Goal: Information Seeking & Learning: Learn about a topic

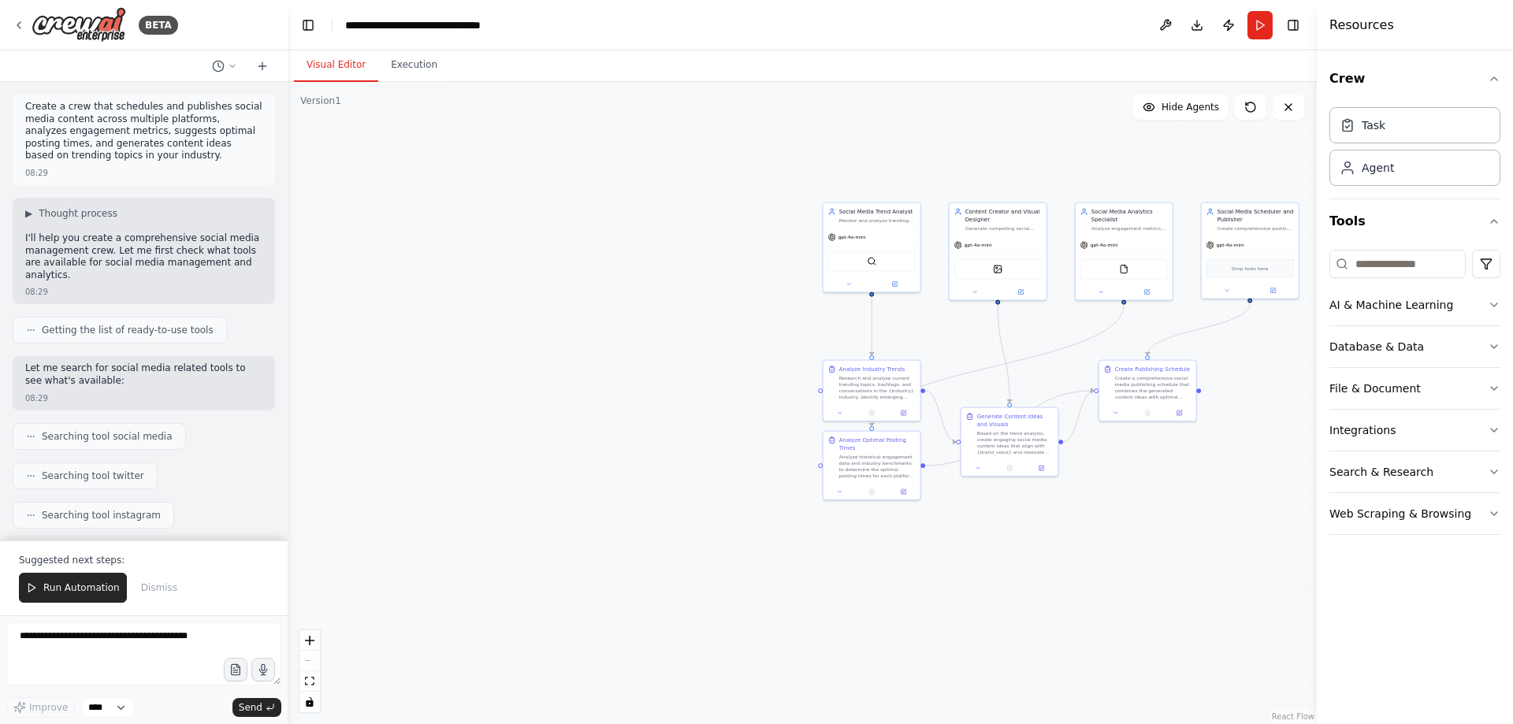
scroll to position [1925, 0]
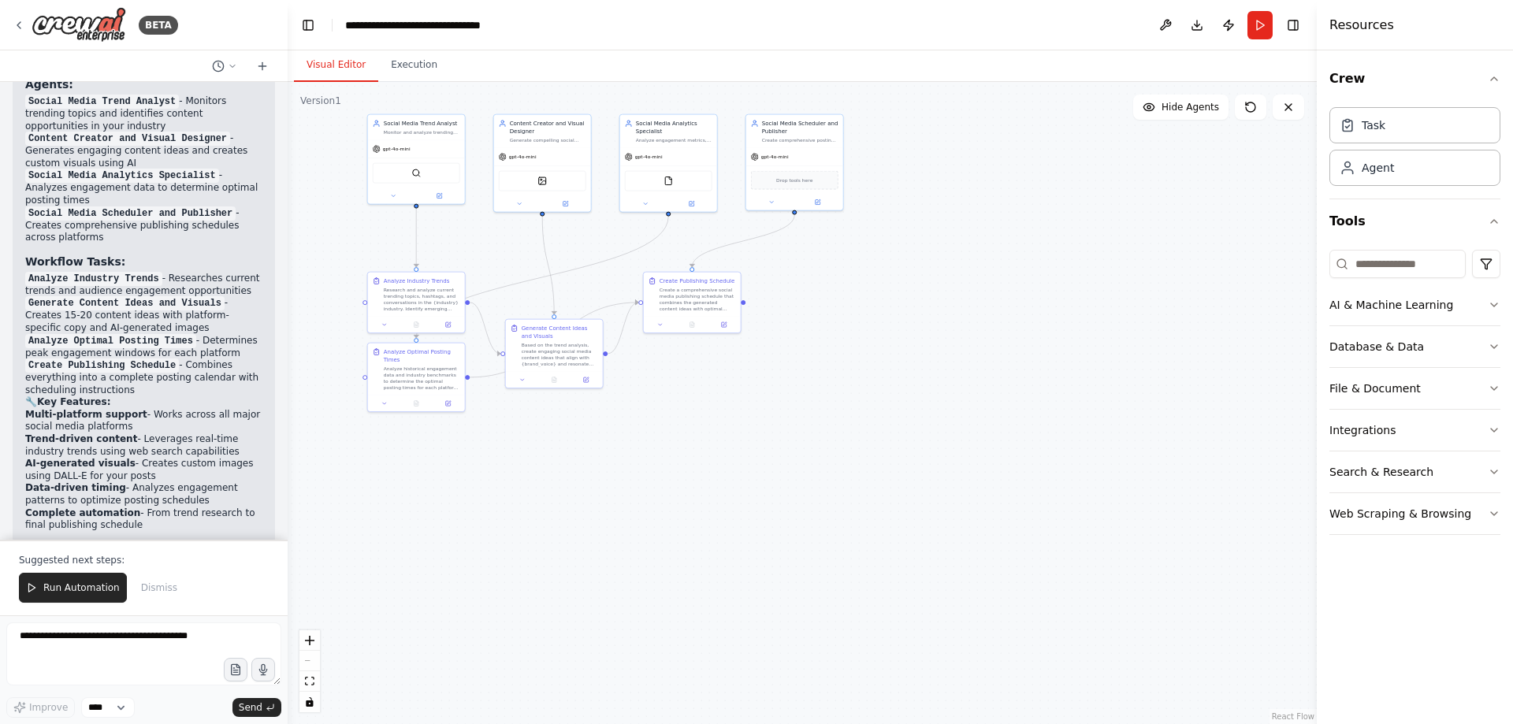
drag, startPoint x: 652, startPoint y: 538, endPoint x: 285, endPoint y: 489, distance: 369.7
click at [212, 461] on div "BETA Create a crew that schedules and publishes social media content across mul…" at bounding box center [756, 362] width 1513 height 724
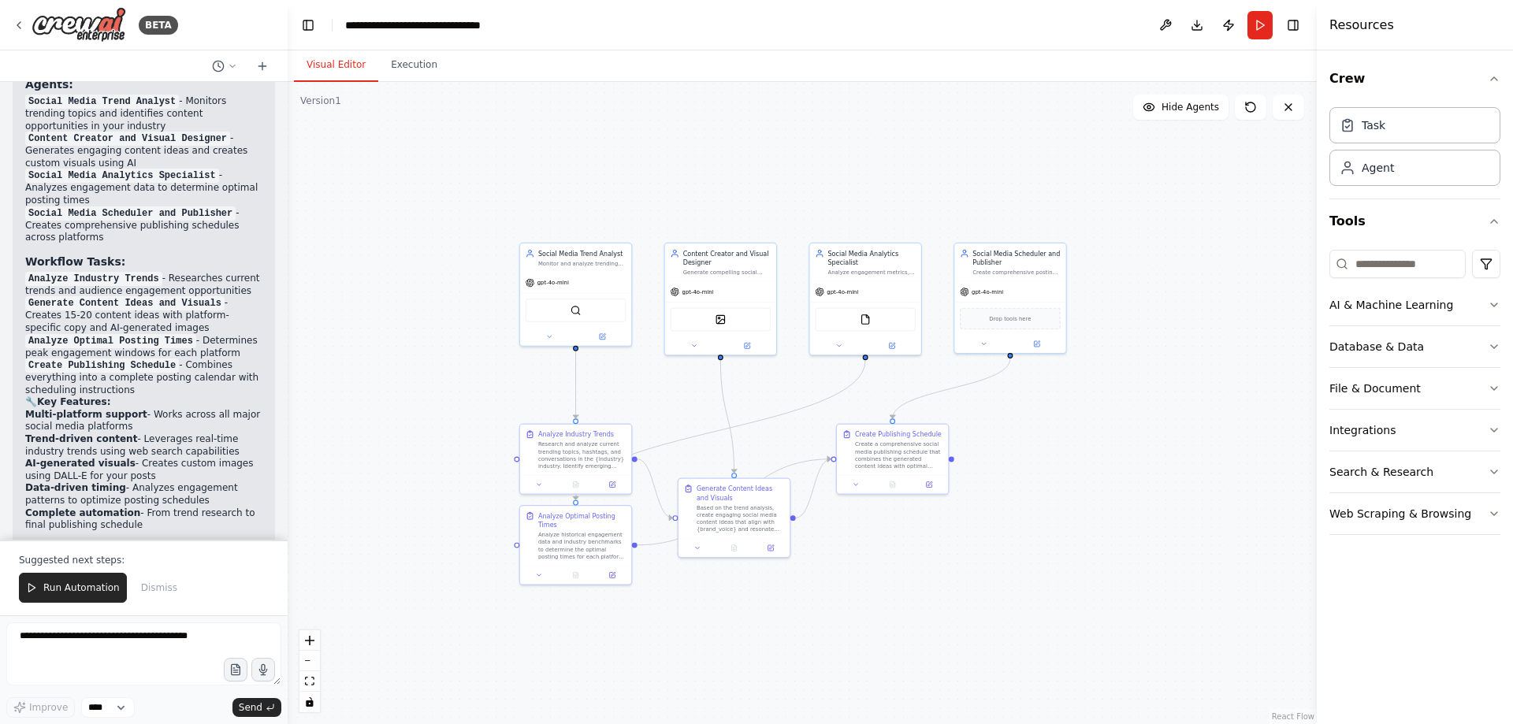
drag, startPoint x: 787, startPoint y: 523, endPoint x: 1010, endPoint y: 707, distance: 289.5
click at [1011, 707] on div ".deletable-edge-delete-btn { width: 20px; height: 20px; border: 0px solid #ffff…" at bounding box center [802, 403] width 1029 height 642
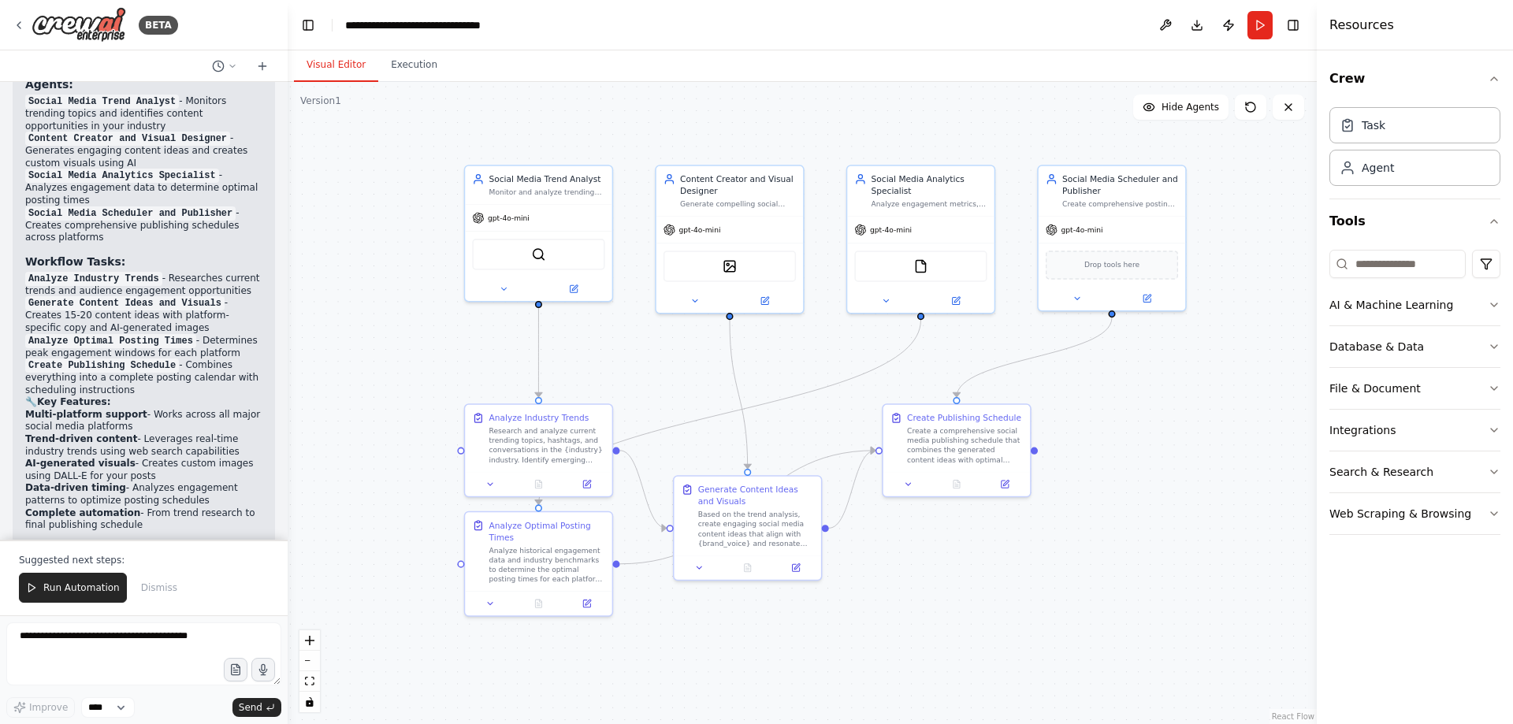
drag, startPoint x: 987, startPoint y: 601, endPoint x: 1092, endPoint y: 680, distance: 132.3
click at [1089, 661] on div ".deletable-edge-delete-btn { width: 20px; height: 20px; border: 0px solid #ffff…" at bounding box center [802, 403] width 1029 height 642
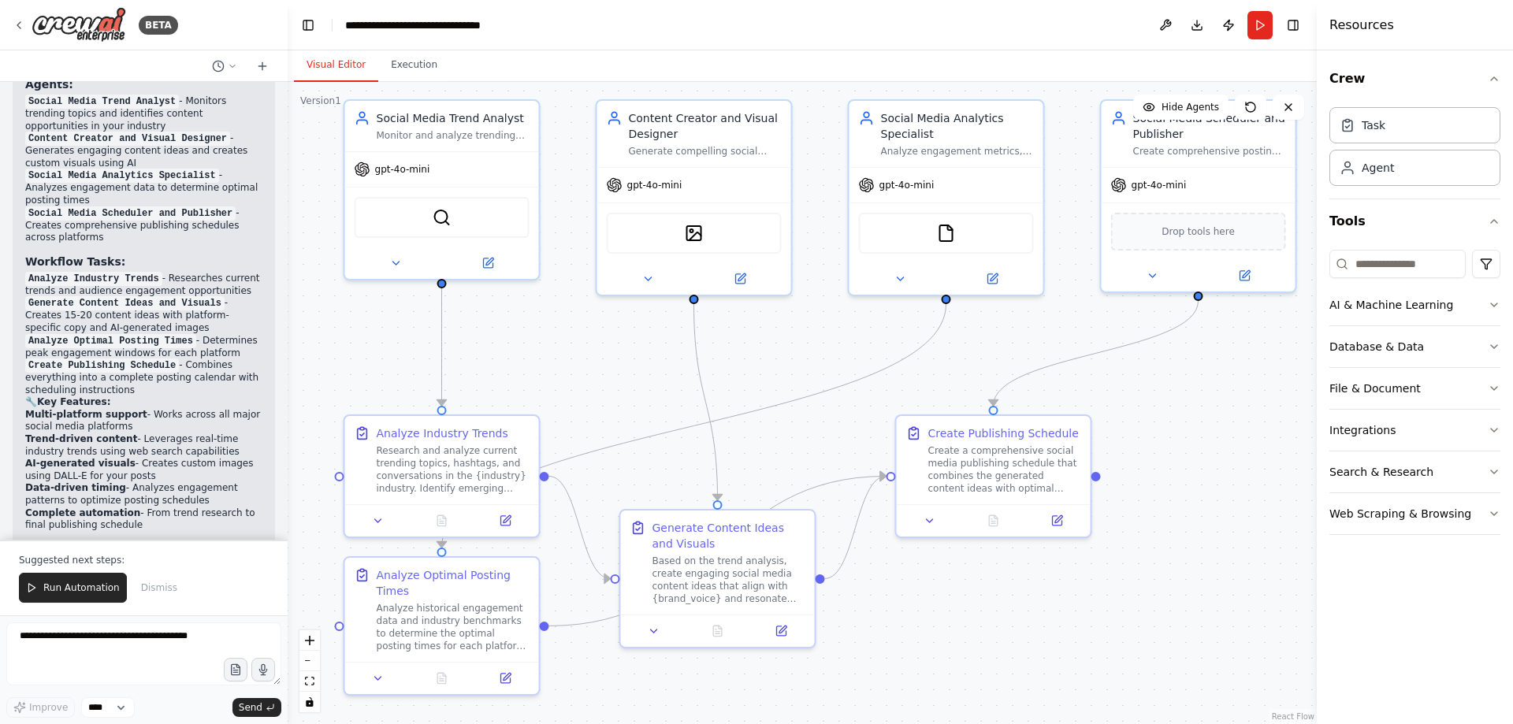
drag, startPoint x: 1032, startPoint y: 555, endPoint x: 1105, endPoint y: 646, distance: 116.1
click at [1105, 646] on div ".deletable-edge-delete-btn { width: 20px; height: 20px; border: 0px solid #ffff…" at bounding box center [802, 403] width 1029 height 642
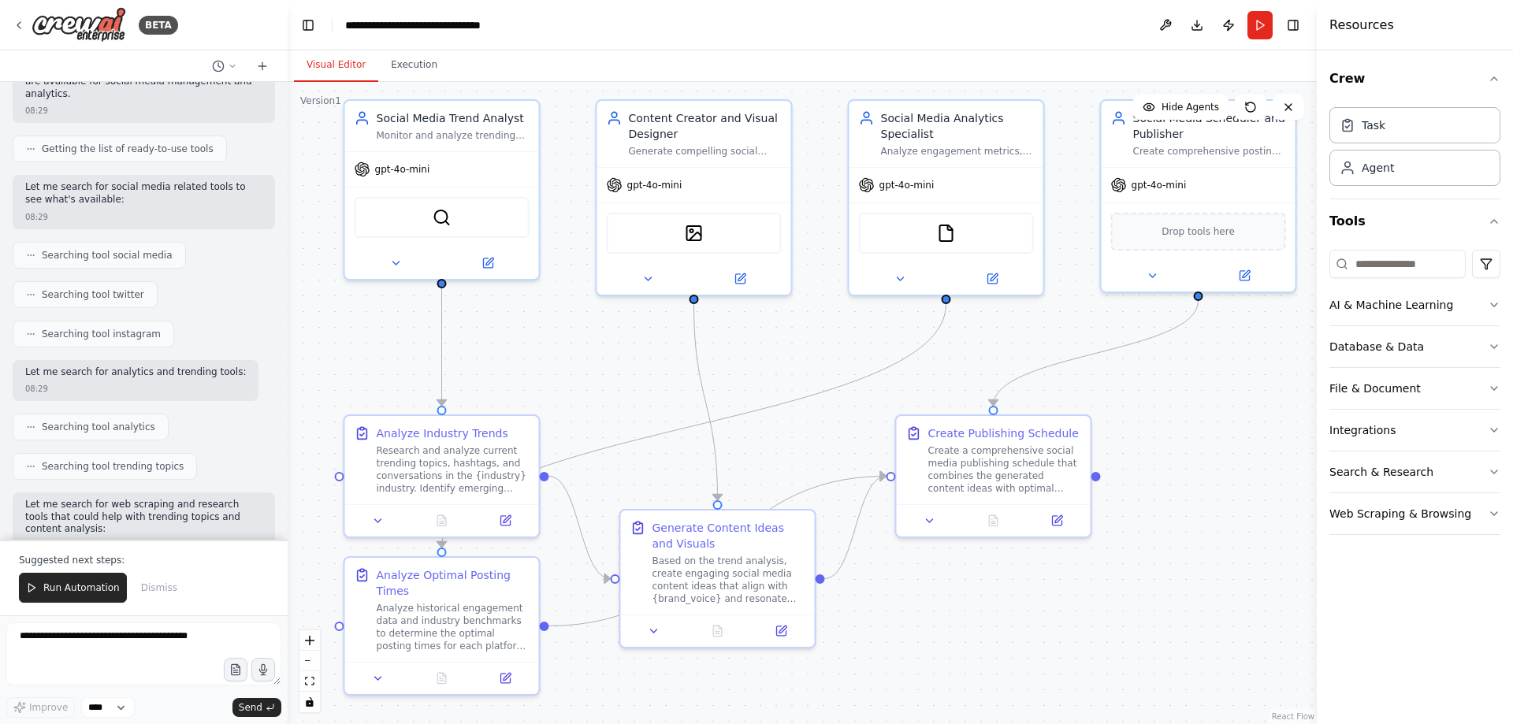
scroll to position [112, 0]
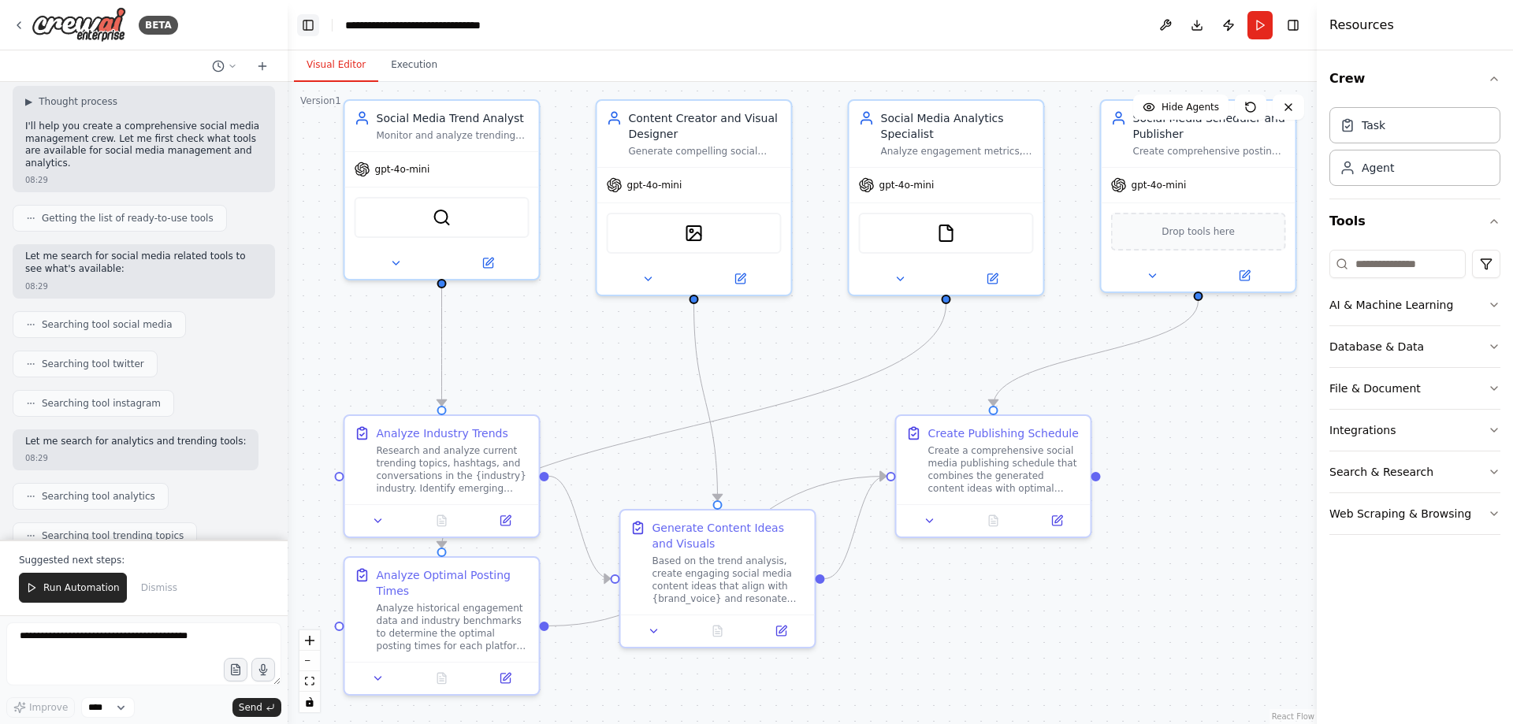
click at [313, 25] on button "Toggle Left Sidebar" at bounding box center [308, 25] width 22 height 22
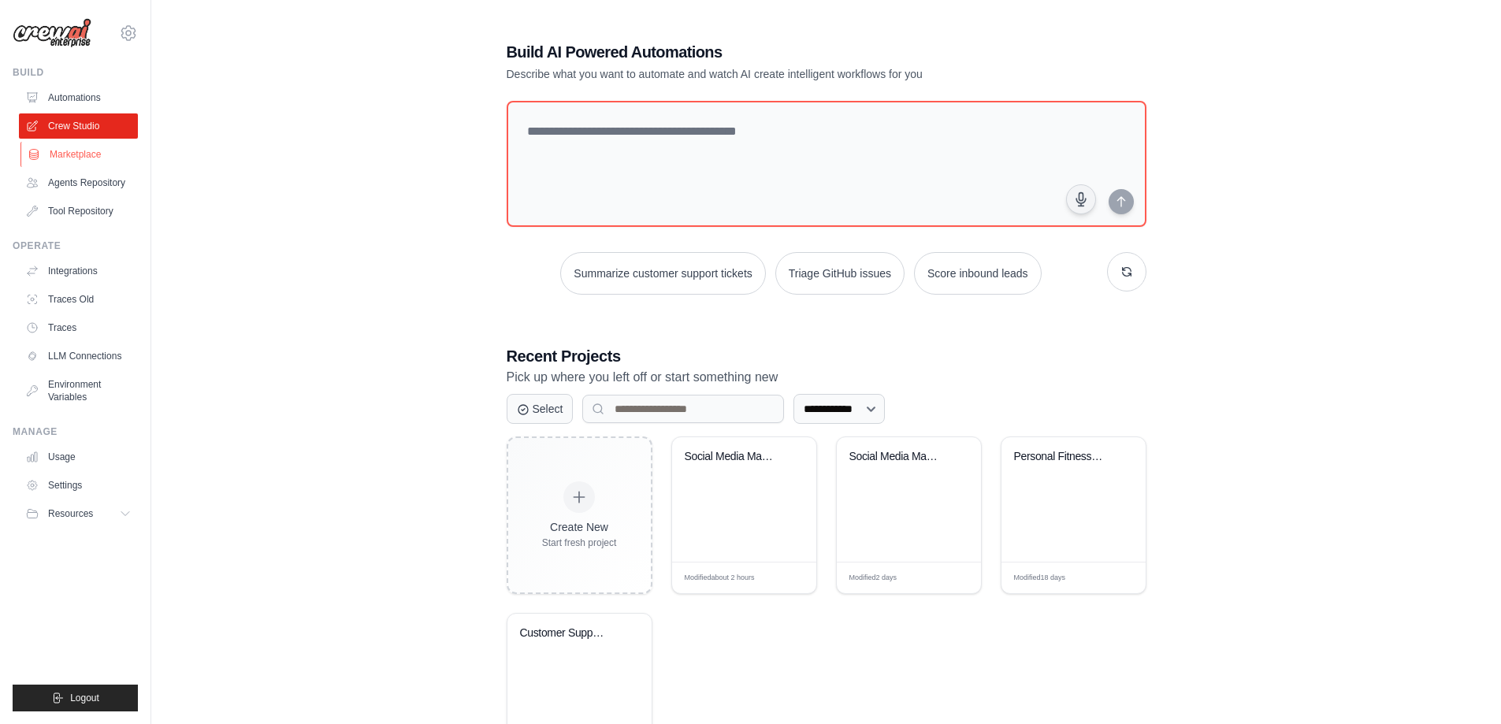
click at [73, 143] on link "Marketplace" at bounding box center [79, 154] width 119 height 25
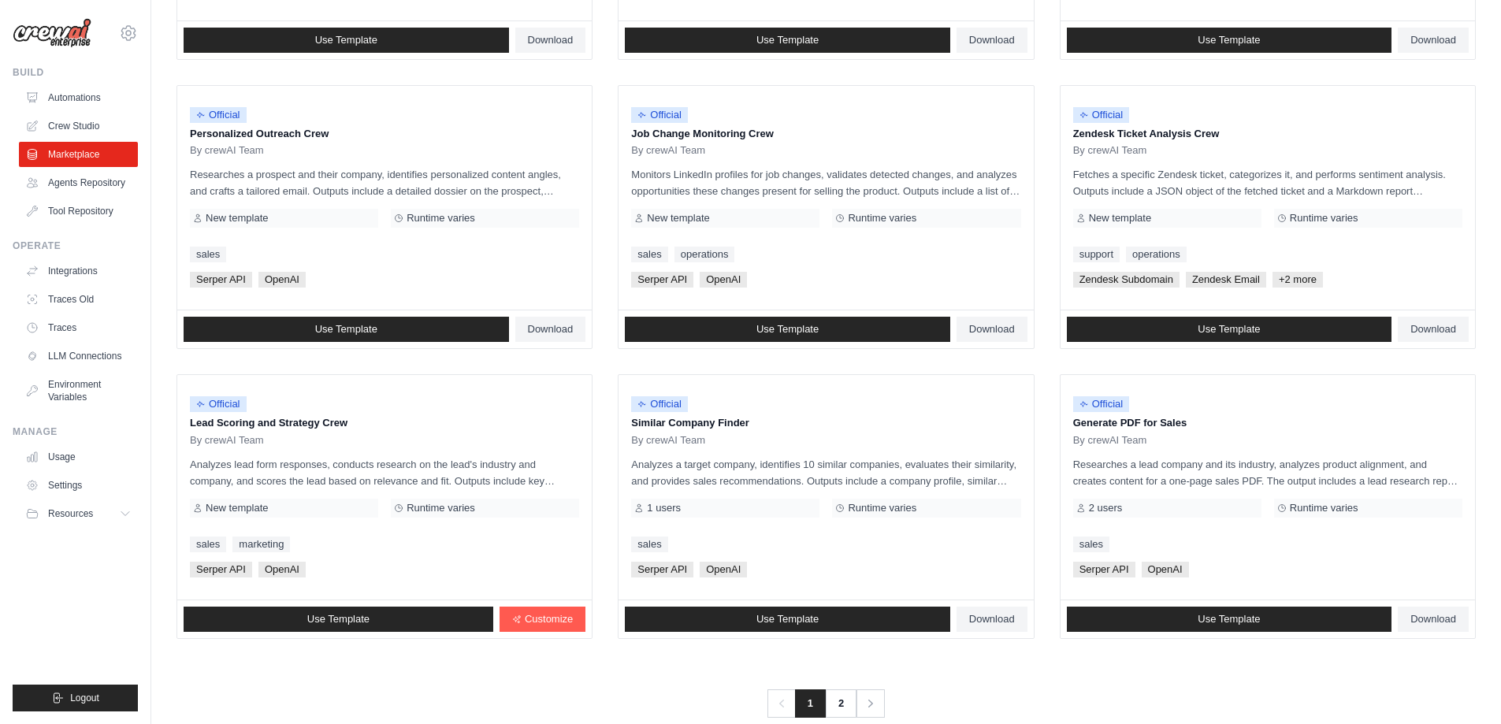
scroll to position [736, 0]
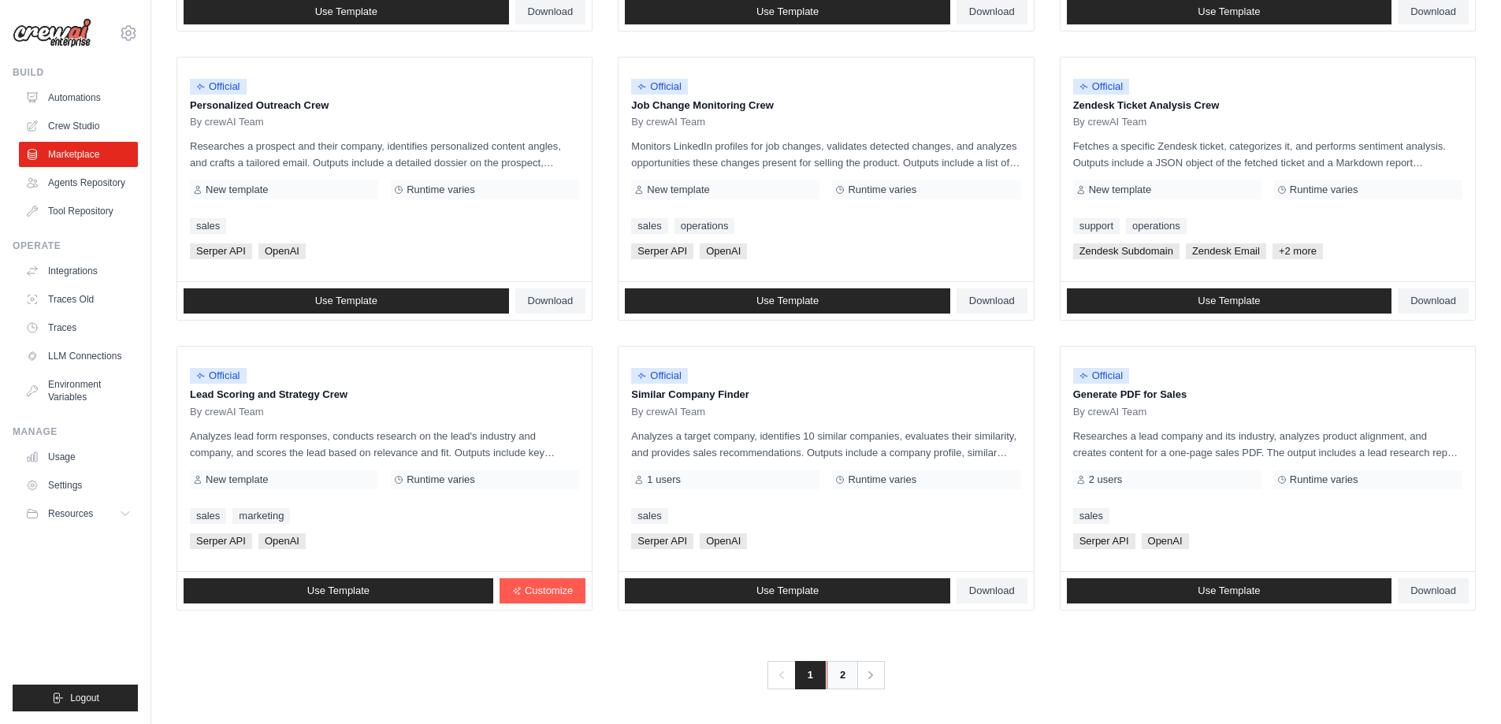
click at [840, 680] on link "2" at bounding box center [843, 675] width 32 height 28
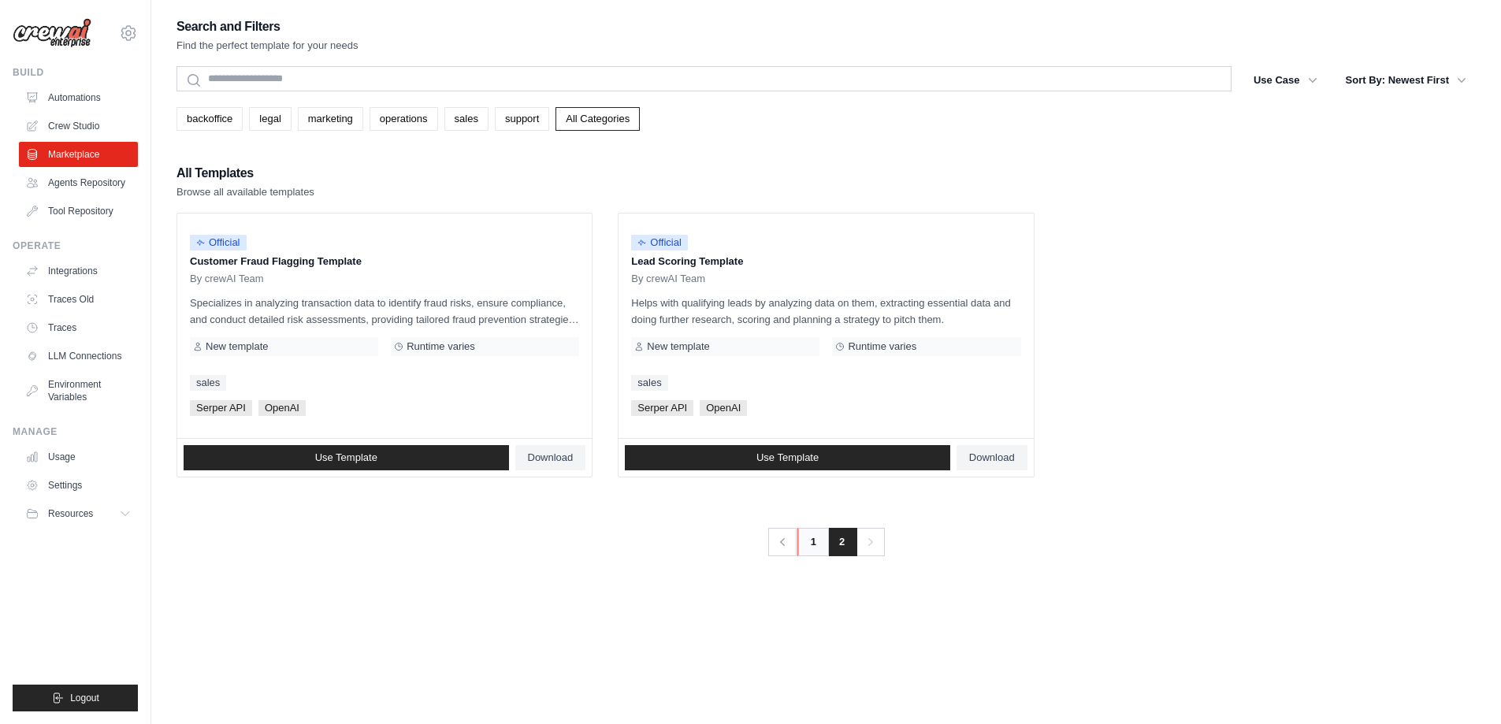
click at [810, 537] on link "1" at bounding box center [814, 542] width 32 height 28
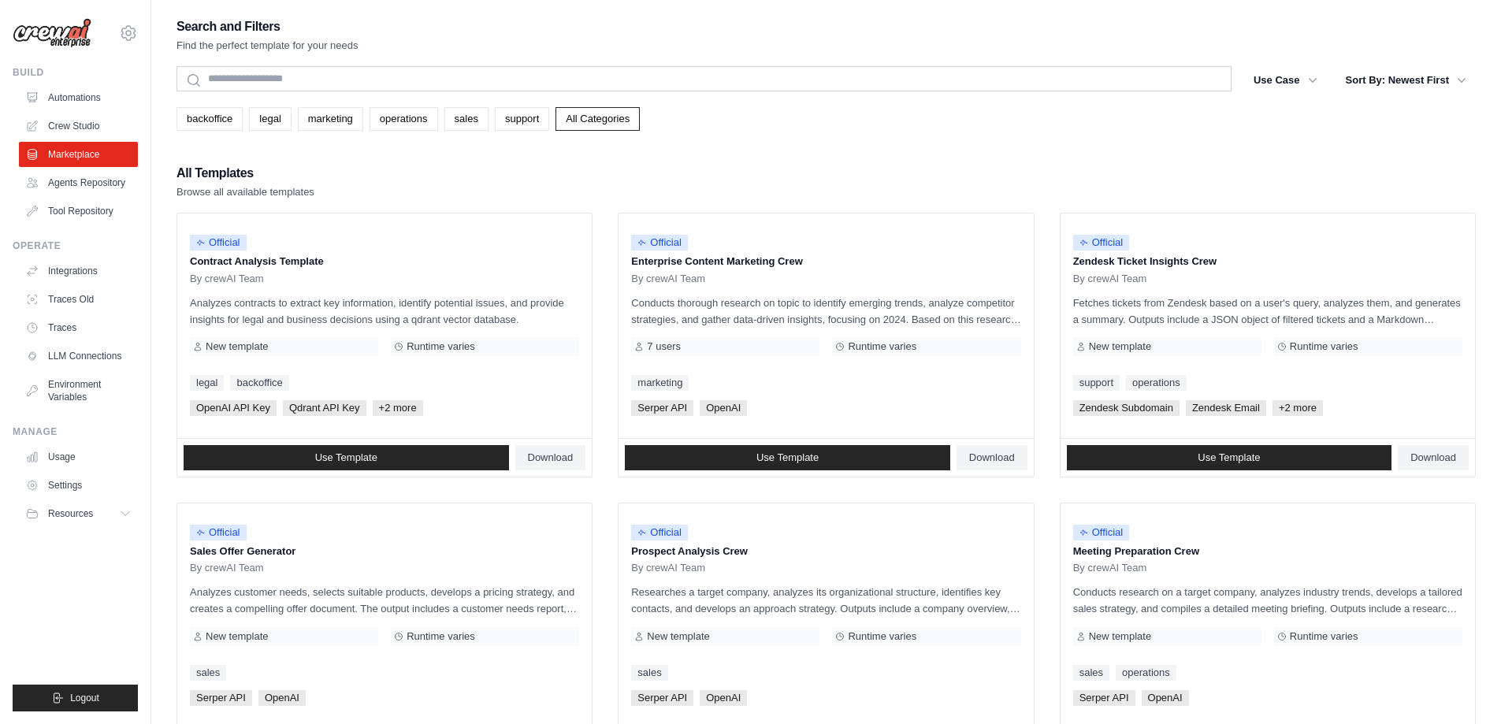
click at [931, 173] on div "All Templates Browse all available templates" at bounding box center [827, 181] width 1300 height 38
click at [958, 126] on div "backoffice legal marketing operations sales support All Categories" at bounding box center [827, 119] width 1300 height 24
click at [738, 41] on div "Search and Filters Find the perfect template for your needs" at bounding box center [827, 35] width 1300 height 38
click at [914, 129] on div "backoffice legal marketing operations sales support All Categories" at bounding box center [827, 119] width 1300 height 24
click at [584, 189] on div "All Templates Browse all available templates" at bounding box center [827, 181] width 1300 height 38
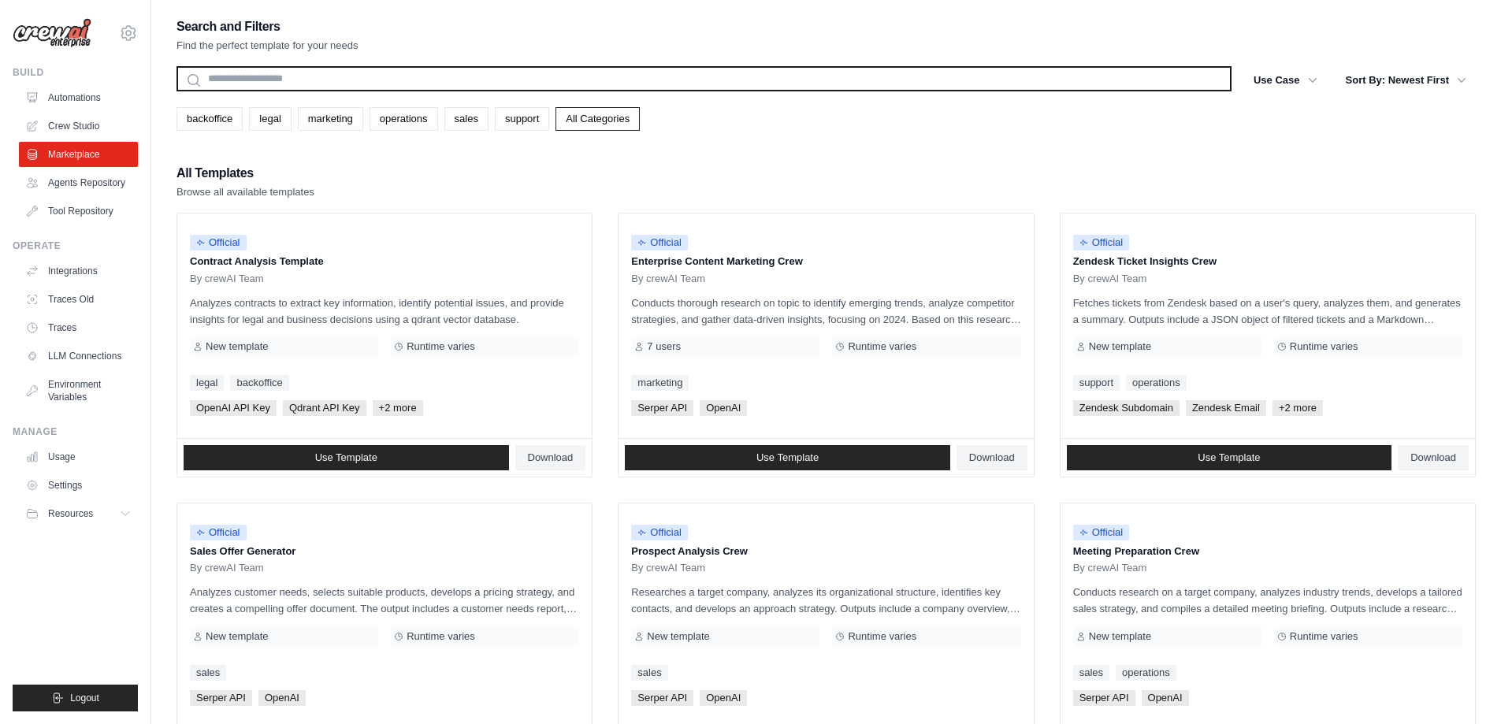
click at [308, 80] on input "text" at bounding box center [704, 78] width 1055 height 25
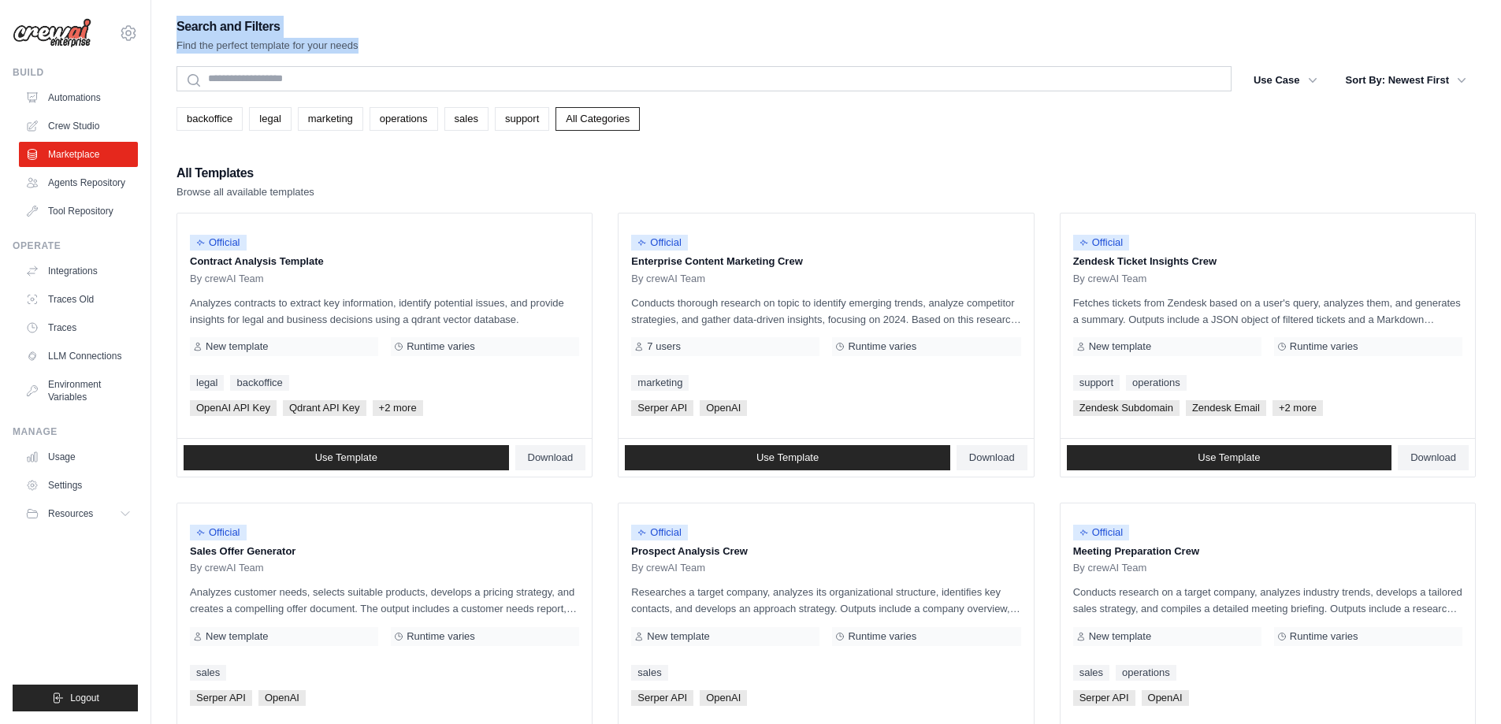
drag, startPoint x: 427, startPoint y: 50, endPoint x: 153, endPoint y: 22, distance: 275.7
click at [153, 22] on div "Search and Filters Find the perfect template for your needs Search Use Case bac…" at bounding box center [826, 721] width 1350 height 1410
click at [752, 125] on div "backoffice legal marketing operations sales support All Categories" at bounding box center [827, 119] width 1300 height 24
drag, startPoint x: 355, startPoint y: 50, endPoint x: 179, endPoint y: 27, distance: 177.3
click at [183, 28] on div "Search and Filters Find the perfect template for your needs Search Use Case bac…" at bounding box center [827, 721] width 1300 height 1410
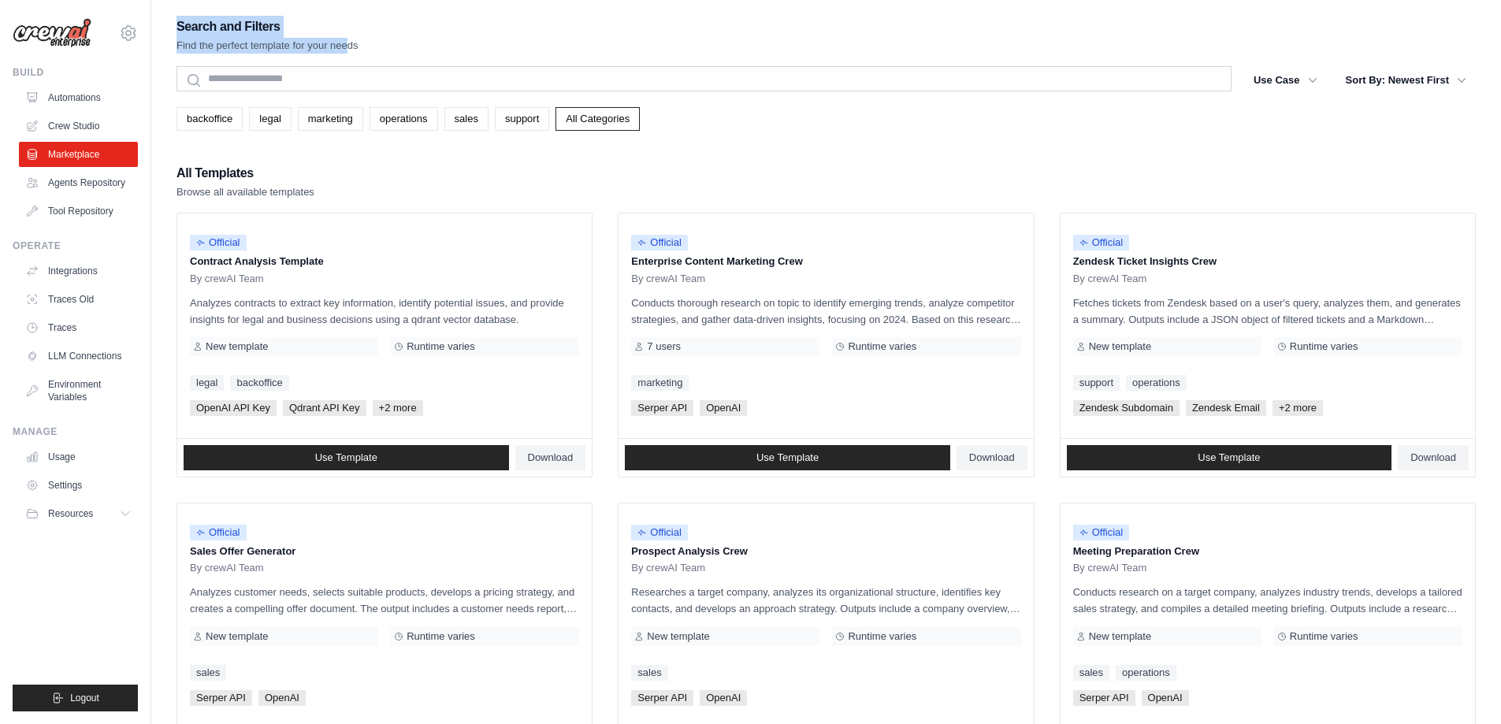
drag, startPoint x: 179, startPoint y: 27, endPoint x: 361, endPoint y: 45, distance: 183.0
click at [361, 45] on div "Search and Filters Find the perfect template for your needs" at bounding box center [827, 35] width 1300 height 38
click at [378, 45] on div "Search and Filters Find the perfect template for your needs" at bounding box center [827, 35] width 1300 height 38
drag, startPoint x: 367, startPoint y: 47, endPoint x: 172, endPoint y: 27, distance: 196.5
click at [172, 27] on div "Search and Filters Find the perfect template for your needs Search Use Case bac…" at bounding box center [826, 721] width 1350 height 1410
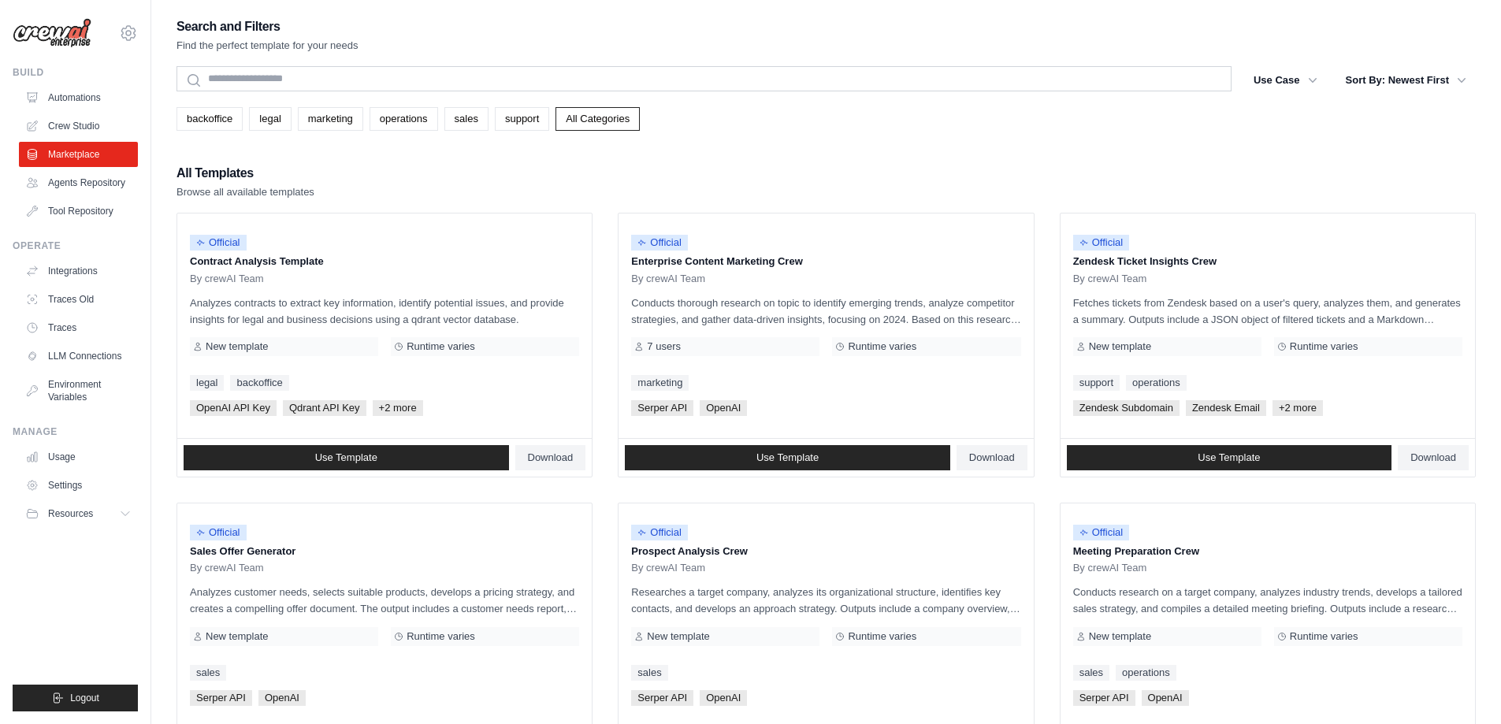
click at [928, 168] on div "All Templates Browse all available templates" at bounding box center [827, 181] width 1300 height 38
drag, startPoint x: 376, startPoint y: 45, endPoint x: 186, endPoint y: 24, distance: 191.1
click at [186, 24] on div "Search and Filters Find the perfect template for your needs" at bounding box center [827, 35] width 1300 height 38
drag, startPoint x: 177, startPoint y: 22, endPoint x: 356, endPoint y: 40, distance: 179.8
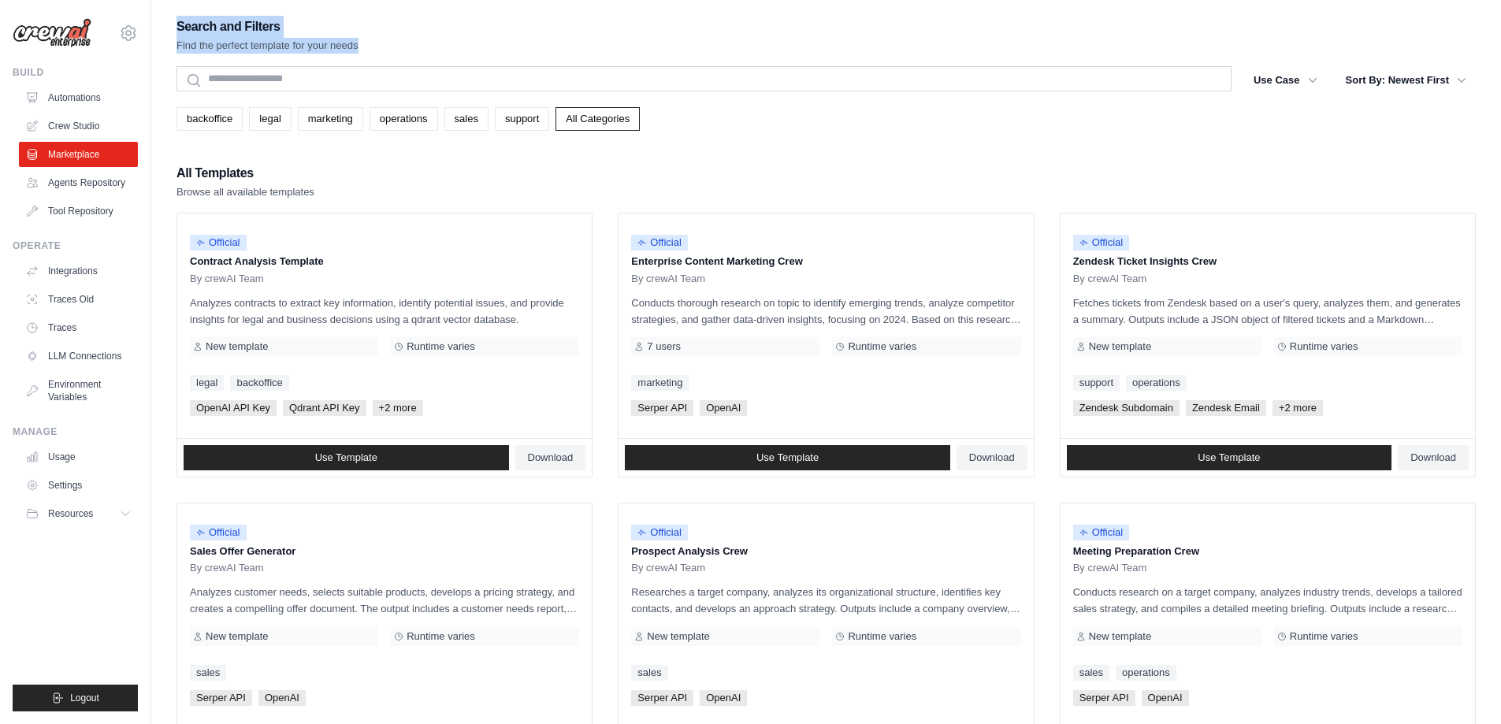
click at [356, 40] on div "Search and Filters Find the perfect template for your needs" at bounding box center [268, 35] width 182 height 38
click at [820, 163] on div "All Templates Browse all available templates" at bounding box center [827, 181] width 1300 height 38
click at [903, 158] on div "Search and Filters Find the perfect template for your needs Search Use Case bac…" at bounding box center [827, 721] width 1300 height 1410
click at [1087, 177] on div "All Templates Browse all available templates" at bounding box center [827, 181] width 1300 height 38
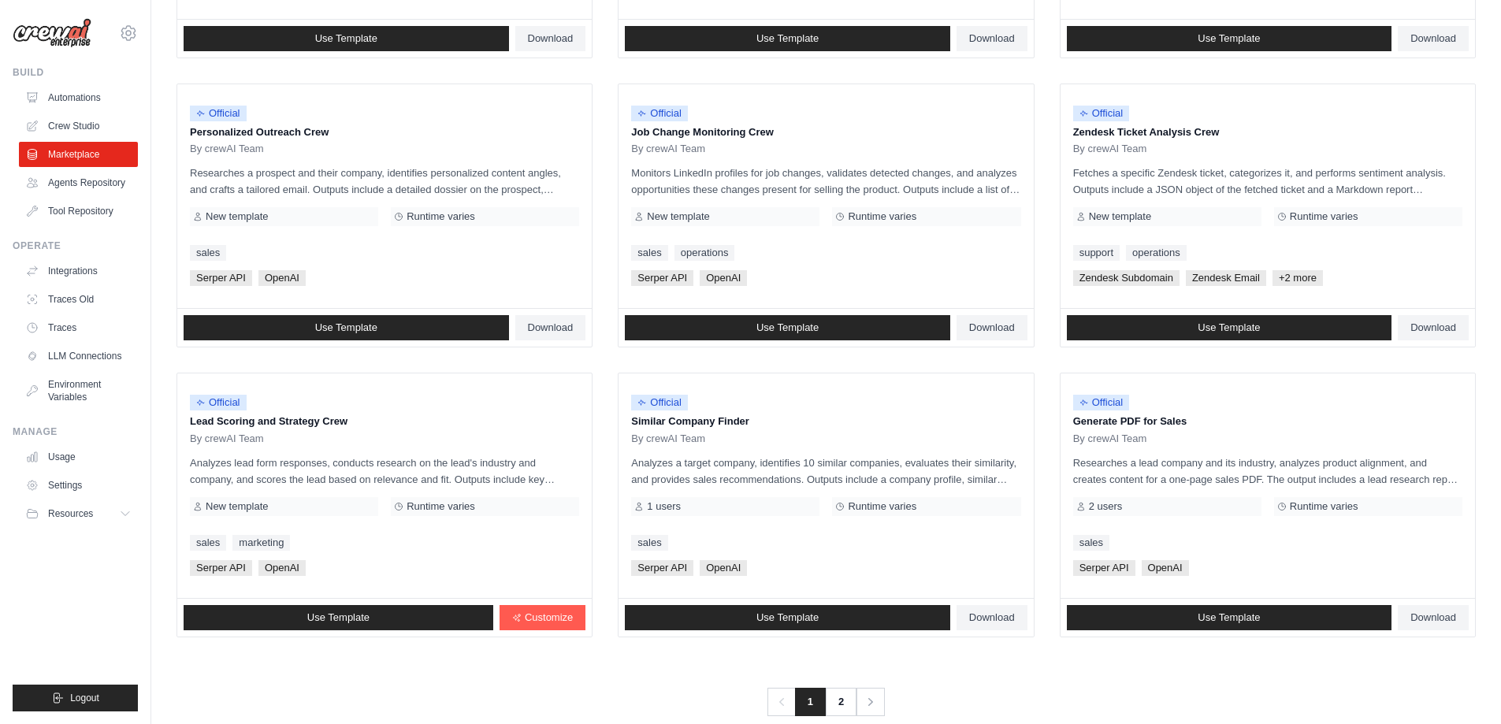
scroll to position [736, 0]
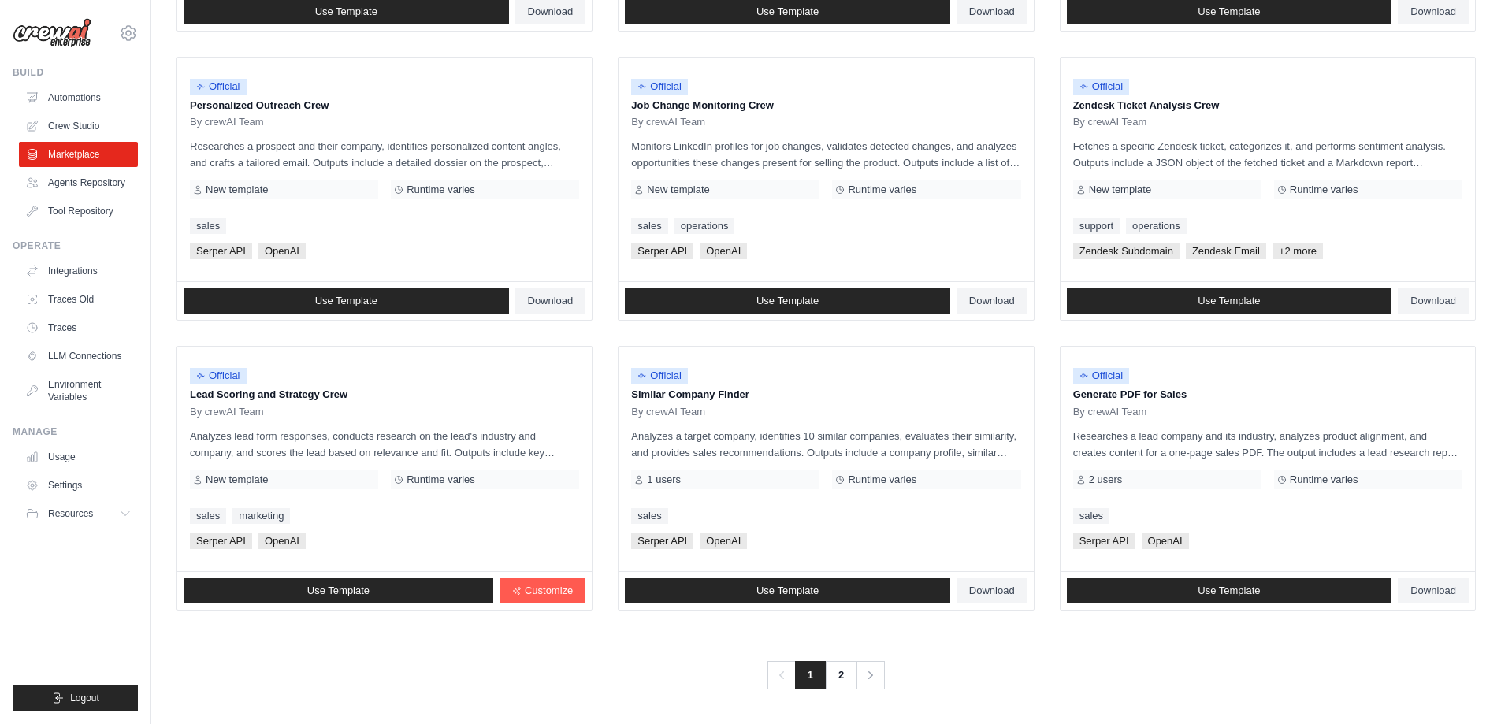
click at [1306, 657] on div "Previous 1 2 Next" at bounding box center [827, 665] width 1300 height 47
click at [1306, 653] on div "Previous 1 2 Next" at bounding box center [827, 665] width 1300 height 47
click at [1244, 653] on div "Previous 1 2 Next" at bounding box center [827, 665] width 1300 height 47
click at [433, 679] on div "Previous 1 2 Next" at bounding box center [827, 665] width 1300 height 47
click at [874, 674] on icon "Pagination" at bounding box center [873, 676] width 16 height 16
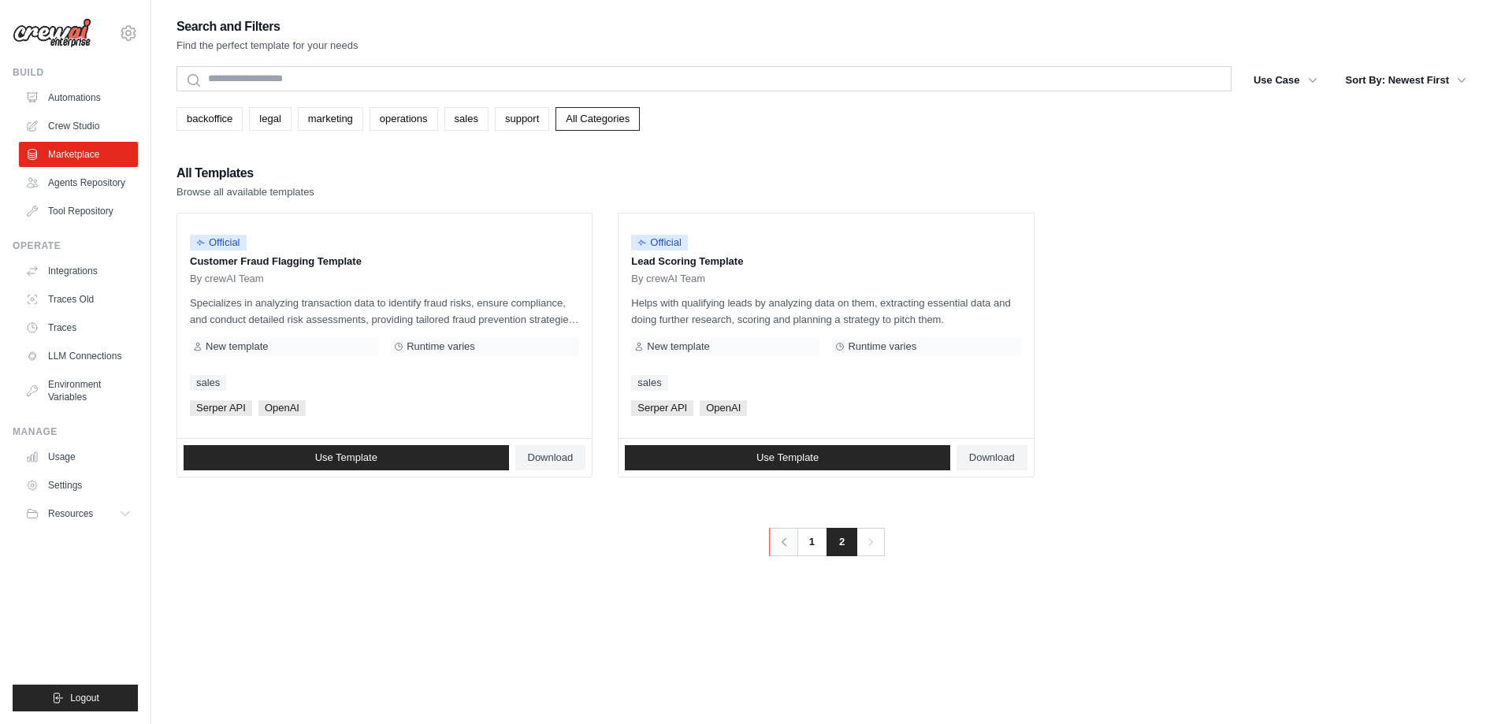
click at [786, 538] on icon "Pagination" at bounding box center [784, 542] width 16 height 16
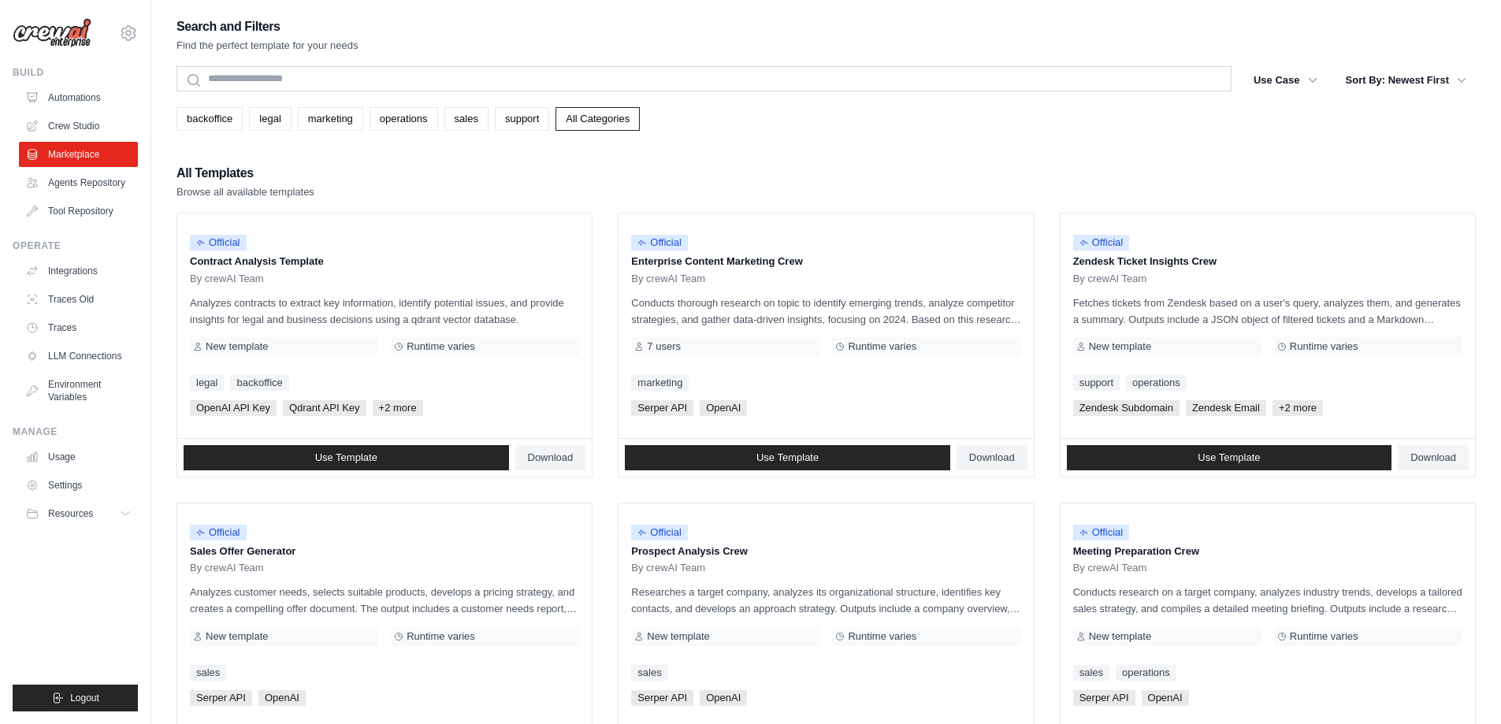
click at [709, 175] on div "All Templates Browse all available templates" at bounding box center [827, 181] width 1300 height 38
click at [766, 154] on div "Search and Filters Find the perfect template for your needs Search Use Case bac…" at bounding box center [827, 721] width 1300 height 1410
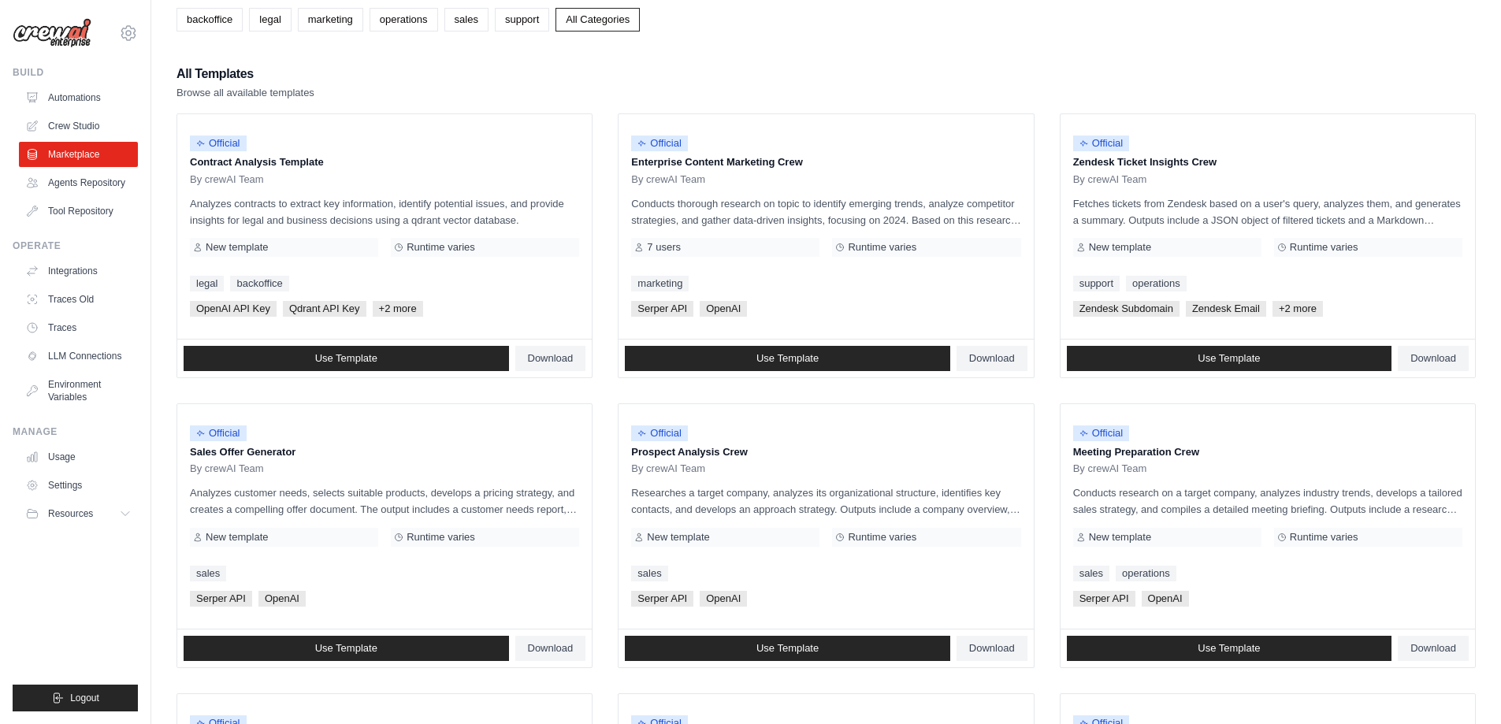
scroll to position [89, 0]
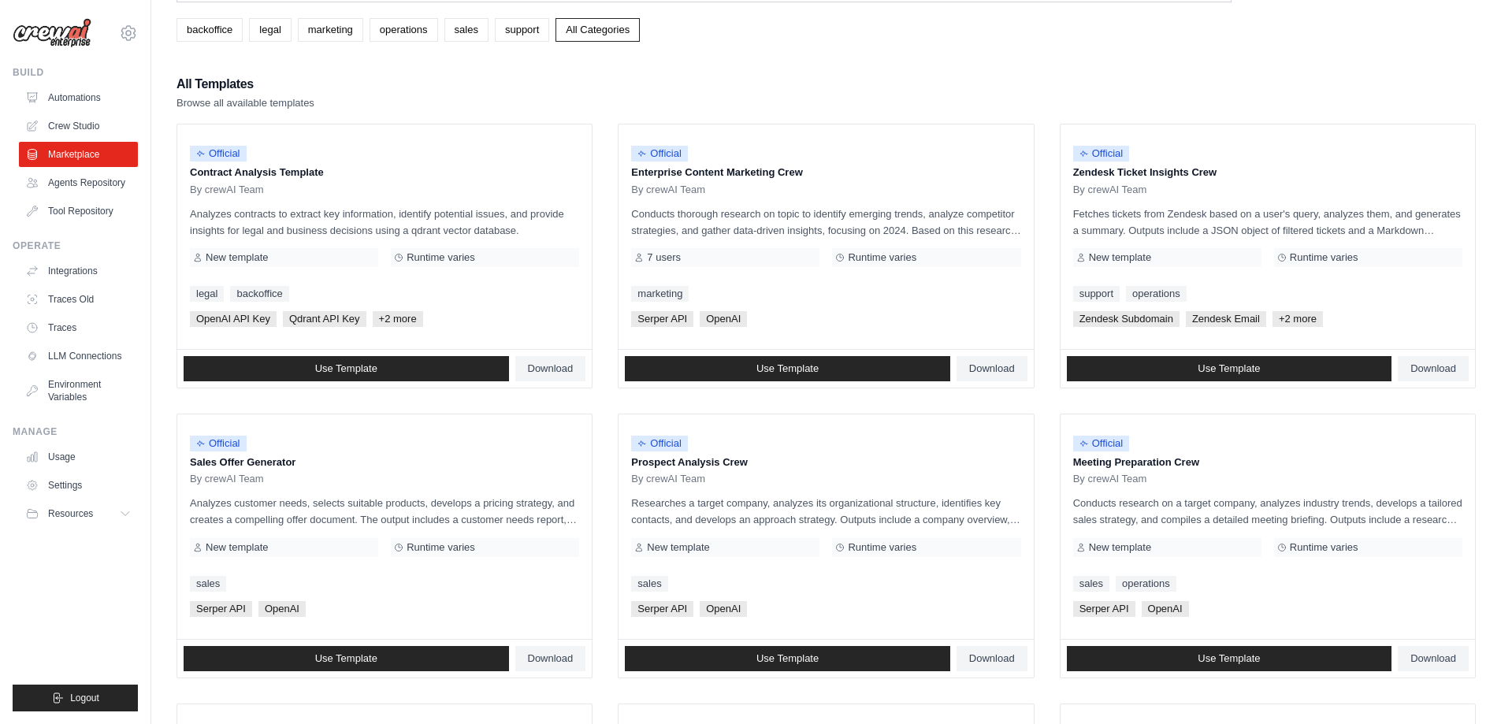
click at [884, 82] on div "All Templates Browse all available templates" at bounding box center [827, 92] width 1300 height 38
click at [887, 88] on div "All Templates Browse all available templates" at bounding box center [827, 92] width 1300 height 38
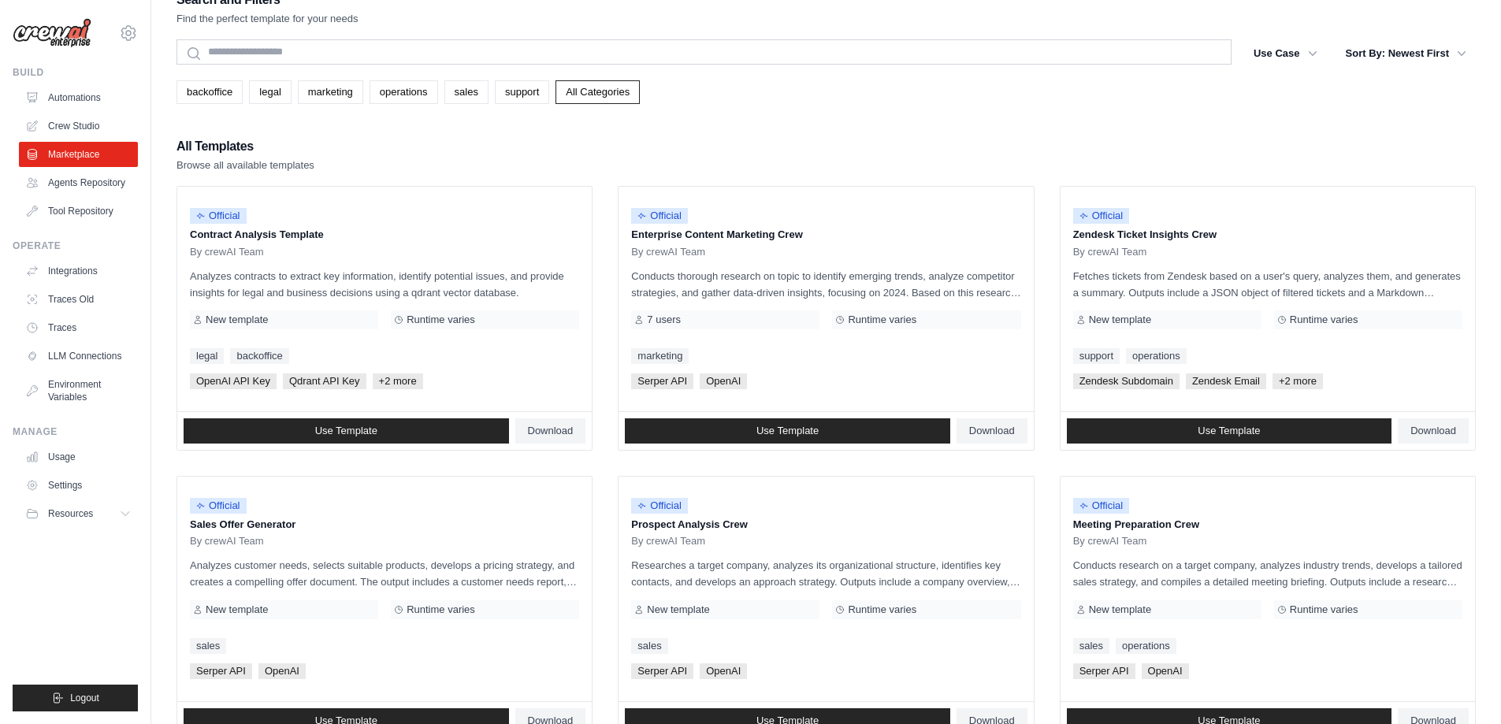
scroll to position [0, 0]
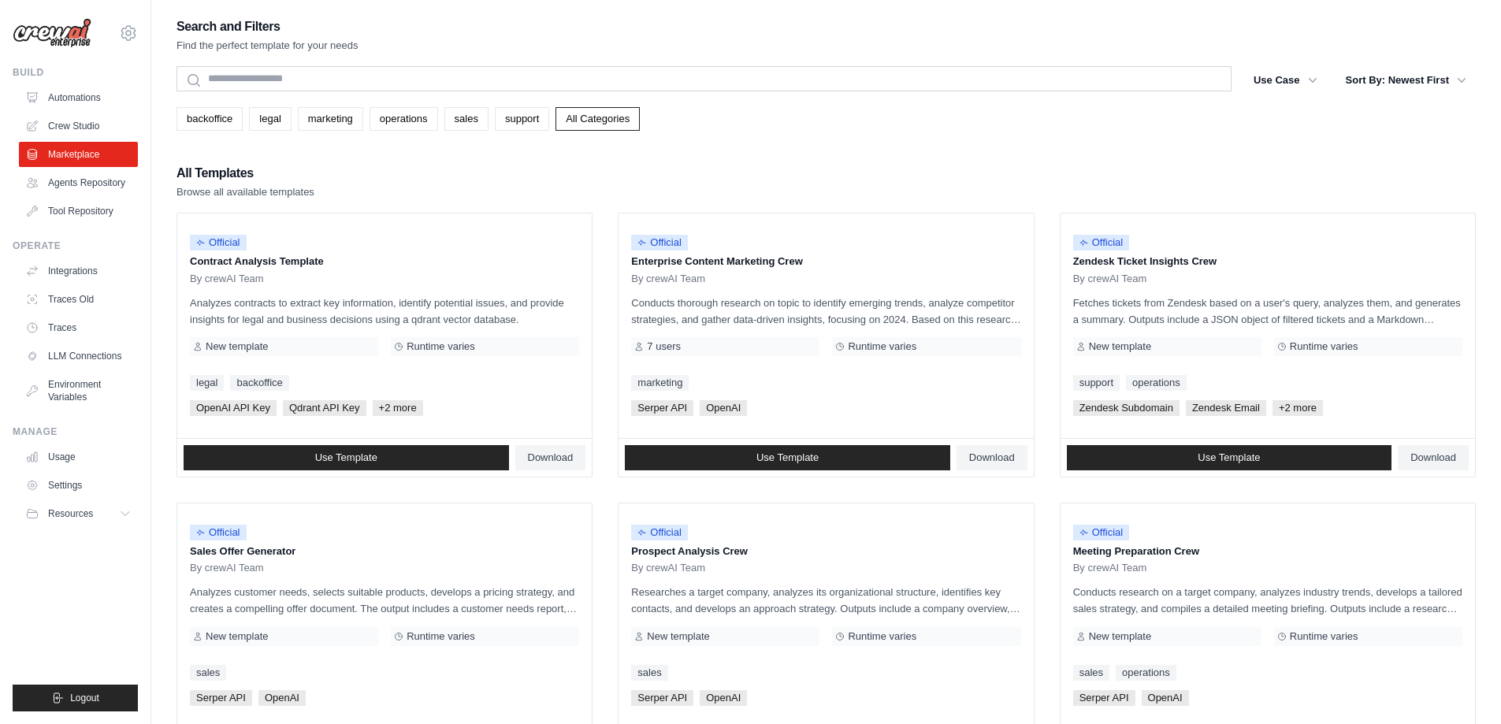
click at [765, 169] on div "All Templates Browse all available templates" at bounding box center [827, 181] width 1300 height 38
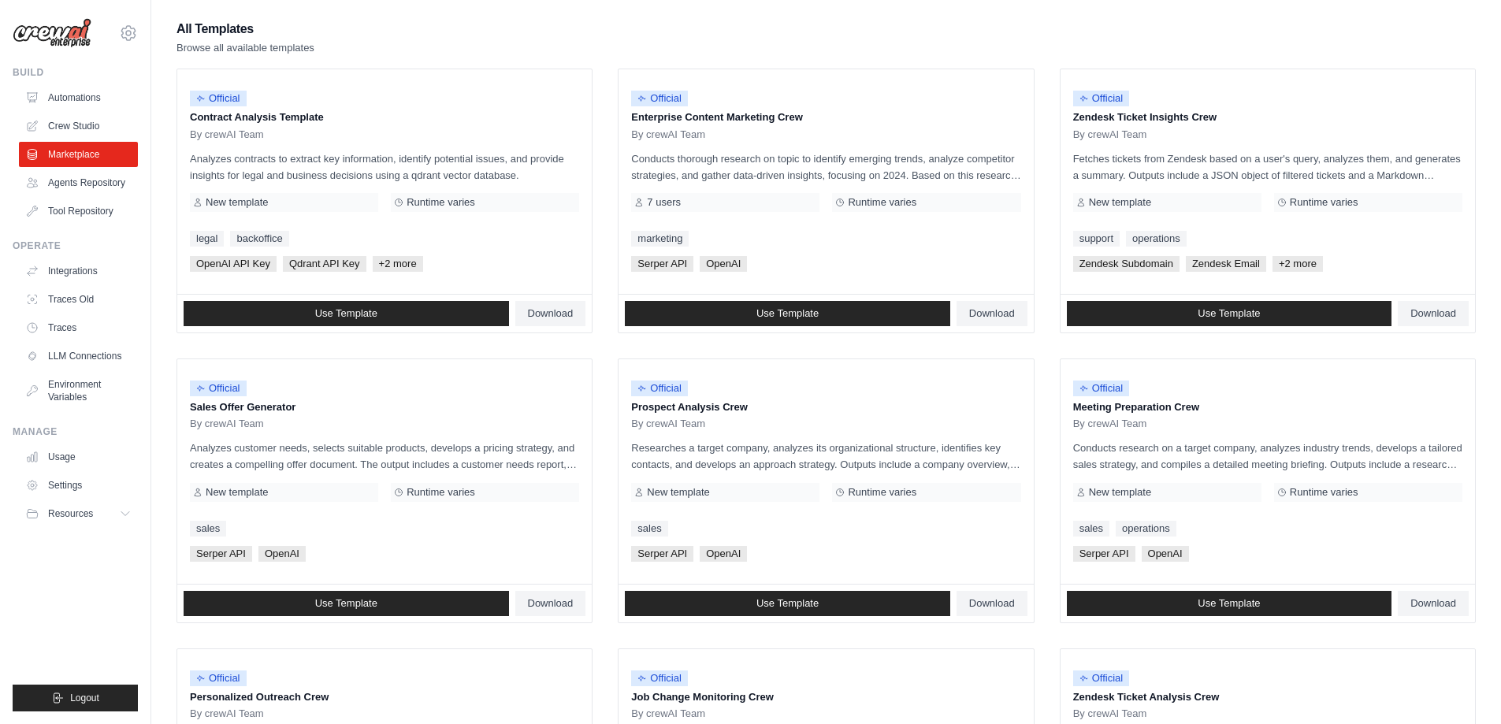
scroll to position [146, 0]
